Goal: Task Accomplishment & Management: Manage account settings

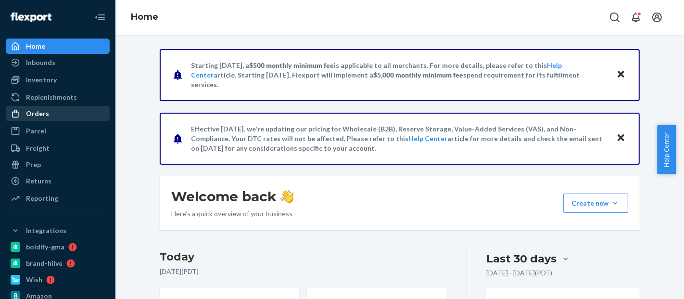
click at [50, 118] on div "Orders" at bounding box center [58, 113] width 102 height 13
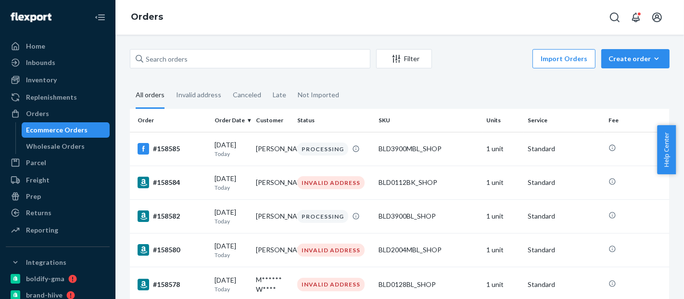
click at [211, 16] on div "Orders" at bounding box center [400, 17] width 569 height 35
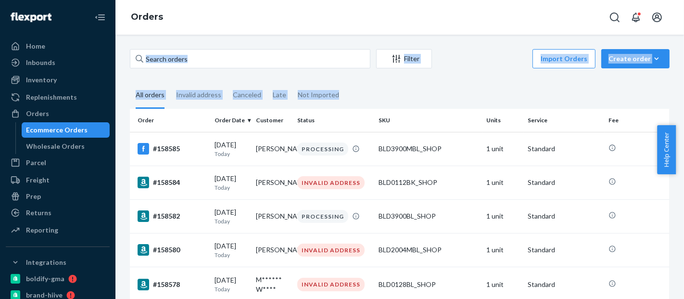
drag, startPoint x: 680, startPoint y: 34, endPoint x: 684, endPoint y: 71, distance: 37.3
click at [684, 71] on div "Orders Filter Import Orders Create order Ecommerce order Removal order All orde…" at bounding box center [400, 149] width 569 height 299
click at [631, 83] on fieldset "All orders Invalid address Canceled Late Not Imported" at bounding box center [400, 95] width 540 height 26
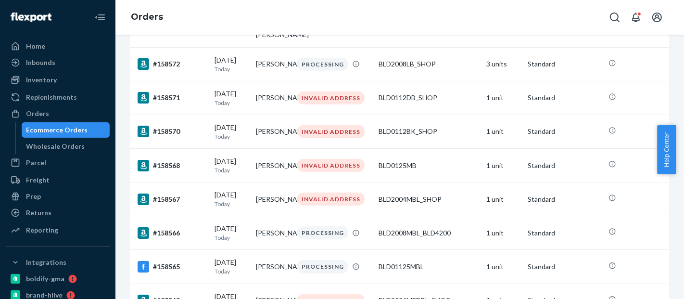
scroll to position [450, 0]
